Goal: Task Accomplishment & Management: Use online tool/utility

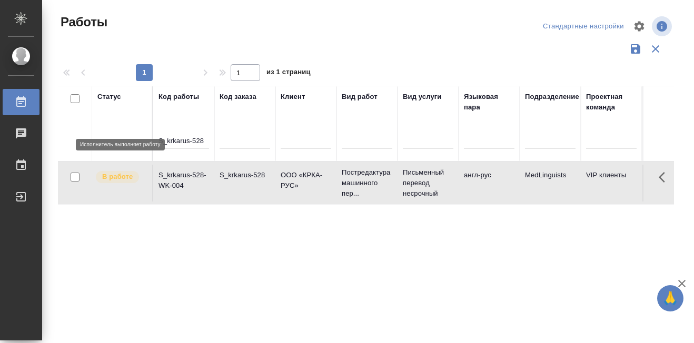
scroll to position [53, 0]
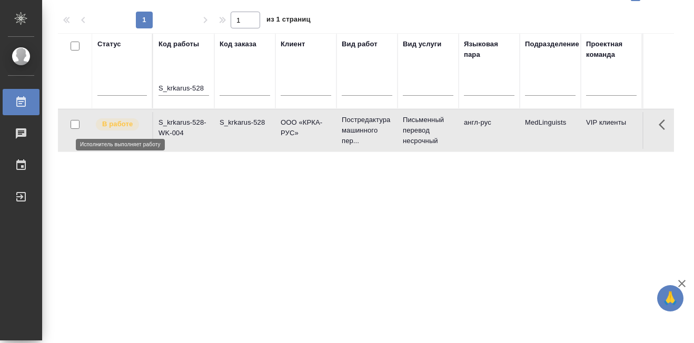
click at [115, 127] on p "В работе" at bounding box center [117, 124] width 31 height 11
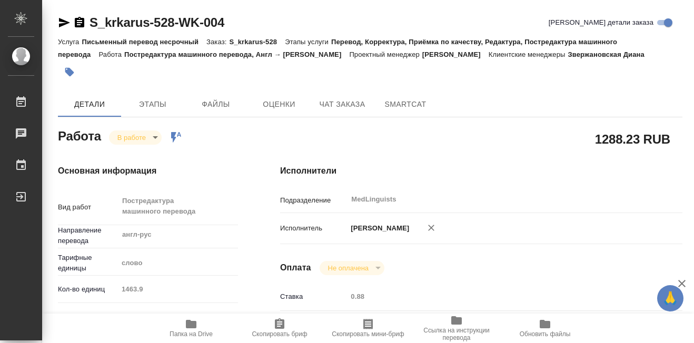
type textarea "x"
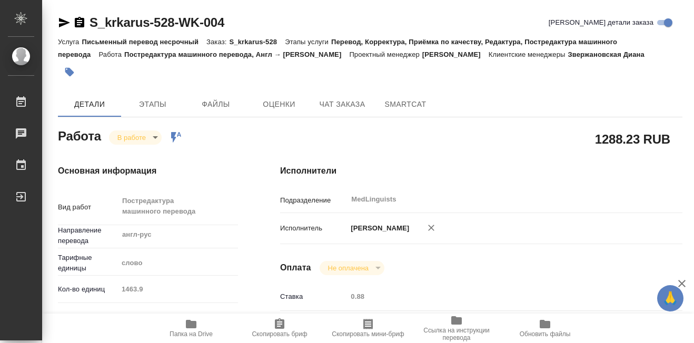
type textarea "x"
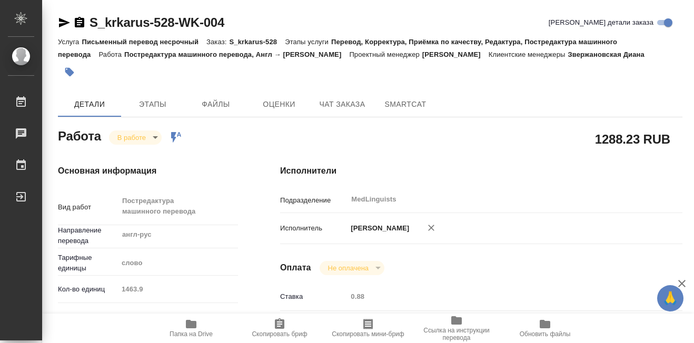
type textarea "x"
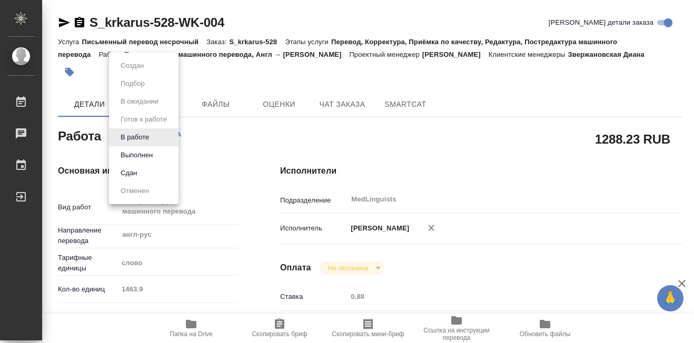
click at [156, 138] on body "🙏 .cls-1 fill:#fff; AWATERA [PERSON_NAME] 0 Чаты График Выйти S_krkarus-528-WK-…" at bounding box center [347, 171] width 694 height 343
click at [143, 159] on button "Выполнен" at bounding box center [136, 156] width 38 height 12
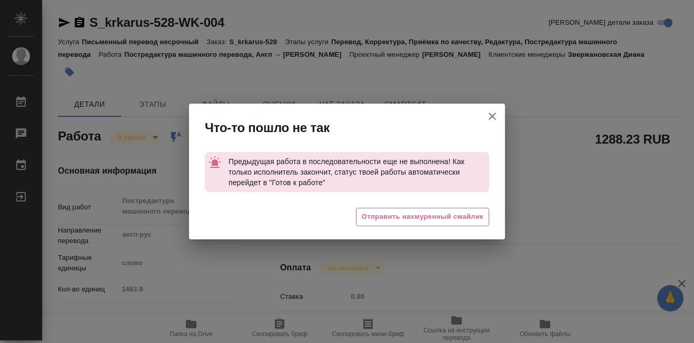
type textarea "x"
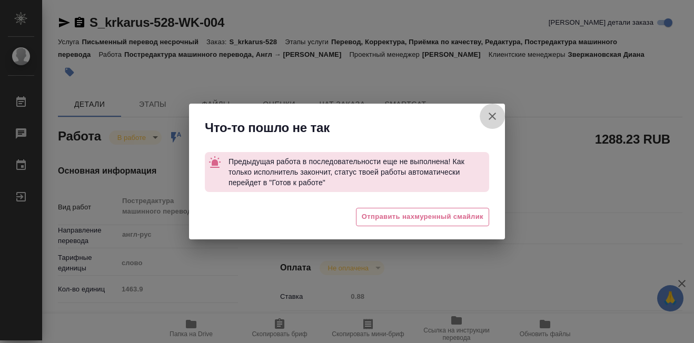
click at [491, 117] on icon "button" at bounding box center [492, 116] width 7 height 7
type textarea "x"
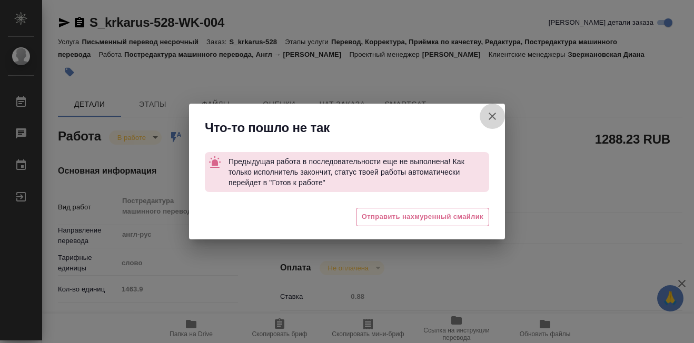
type textarea "x"
